Goal: Navigation & Orientation: Find specific page/section

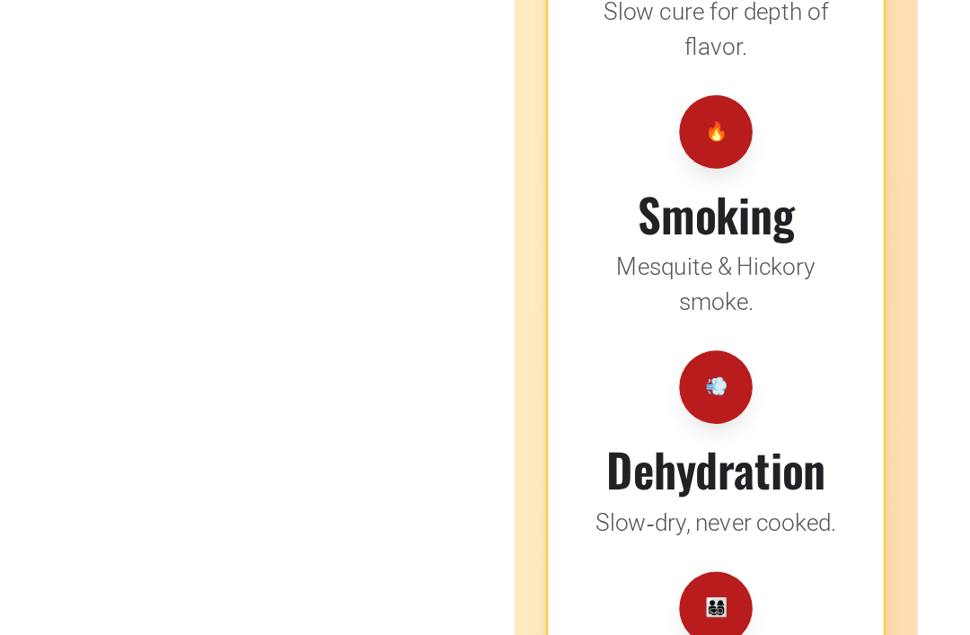
scroll to position [3062, 0]
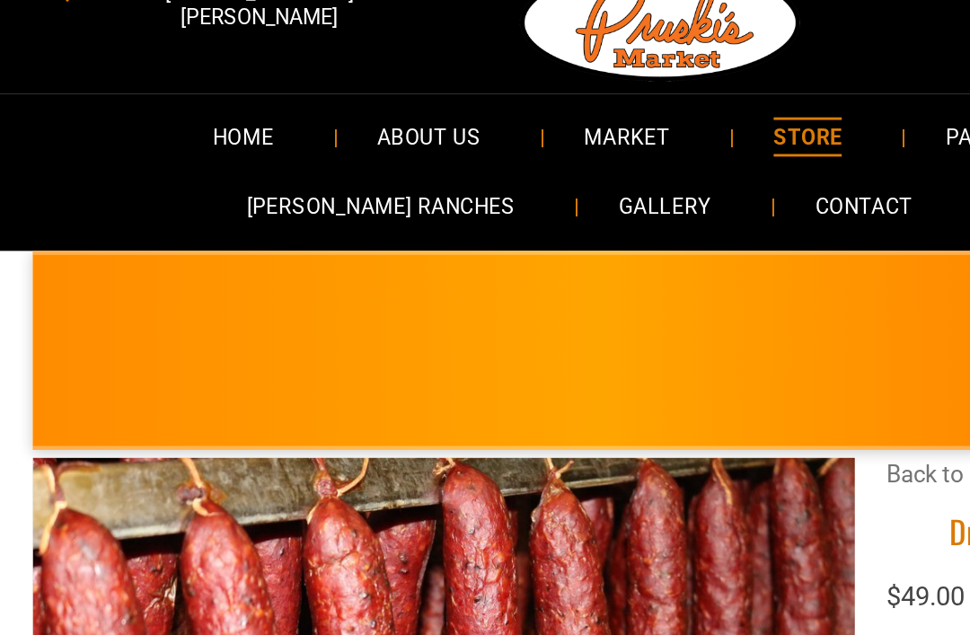
scroll to position [33, 0]
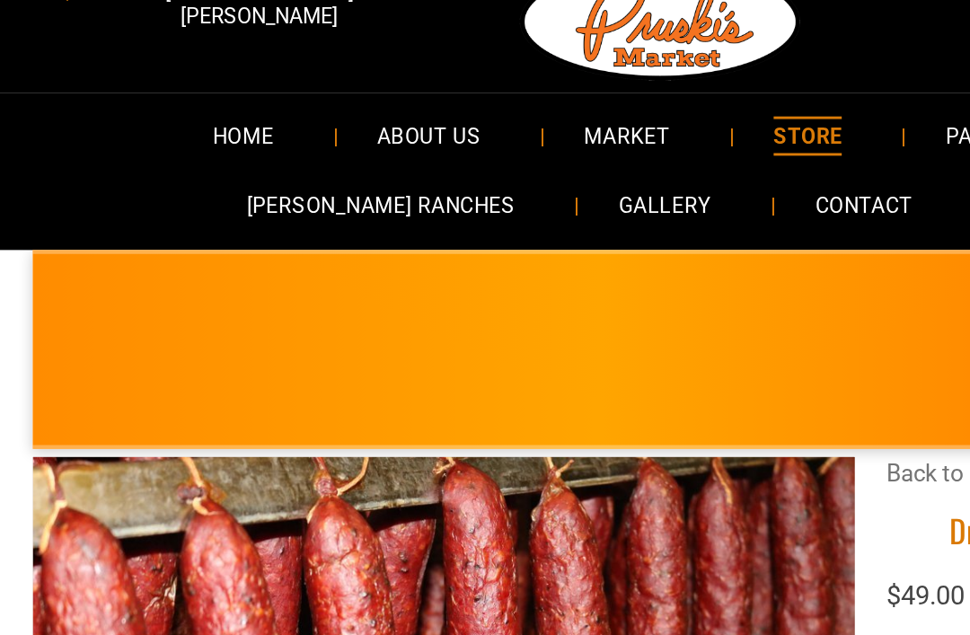
click at [432, 93] on span "MARKET" at bounding box center [461, 93] width 59 height 26
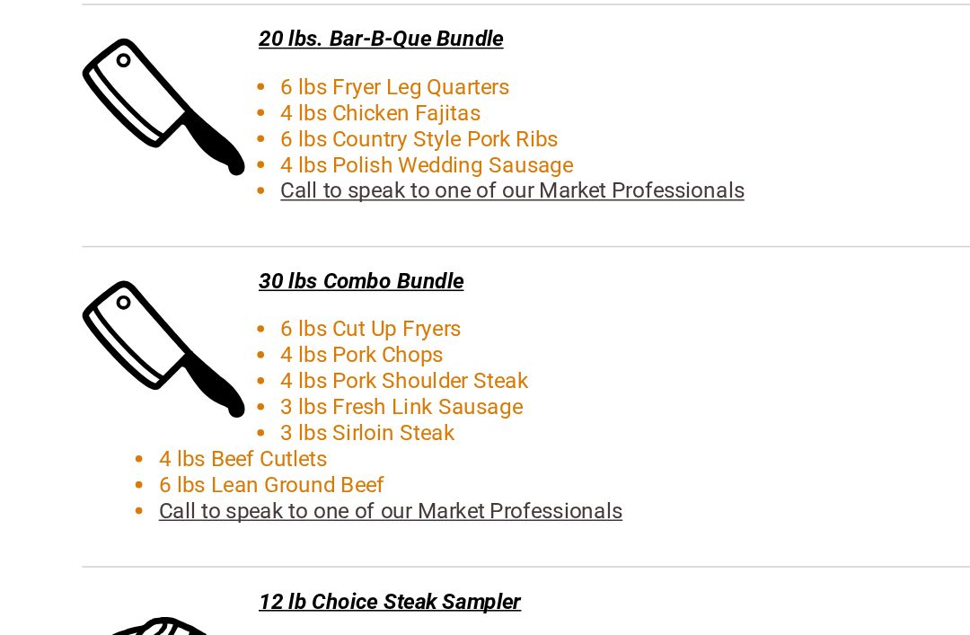
scroll to position [4148, 0]
